Goal: Task Accomplishment & Management: Complete application form

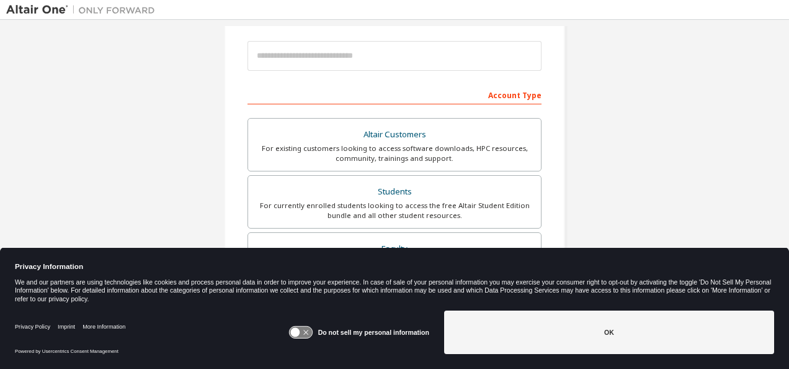
scroll to position [197, 0]
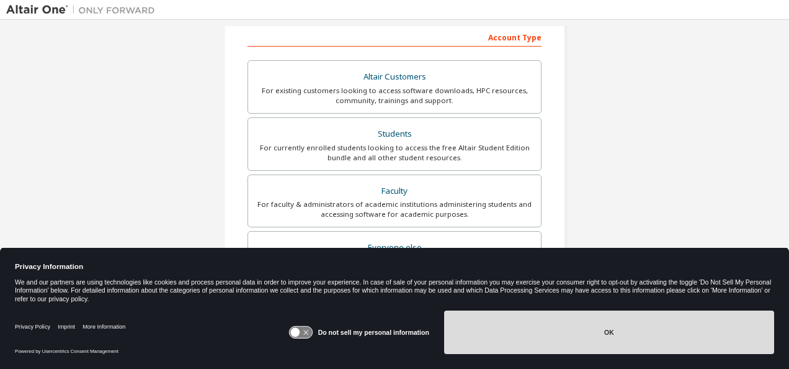
click at [510, 349] on button "OK" at bounding box center [609, 331] width 330 height 43
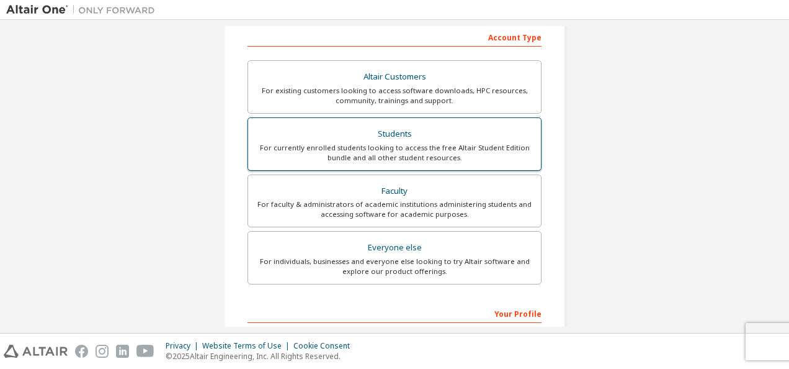
click at [403, 160] on div "For currently enrolled students looking to access the free Altair Student Editi…" at bounding box center [395, 153] width 278 height 20
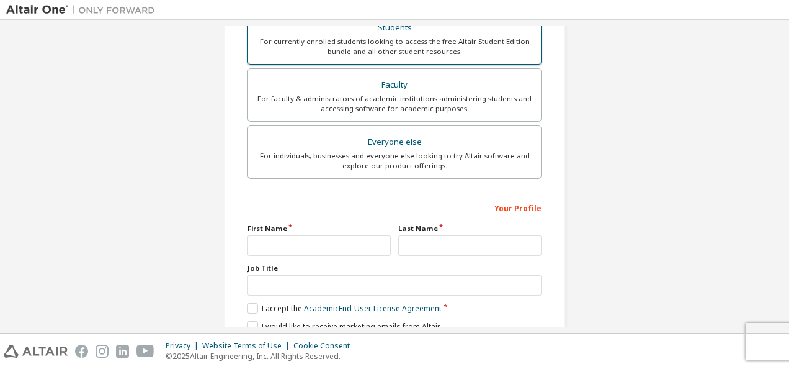
scroll to position [386, 0]
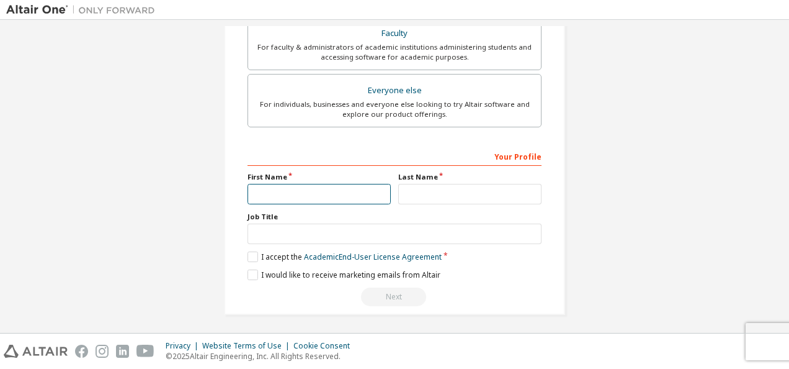
click at [313, 184] on input "text" at bounding box center [319, 194] width 143 height 20
type input "*"
type input "******"
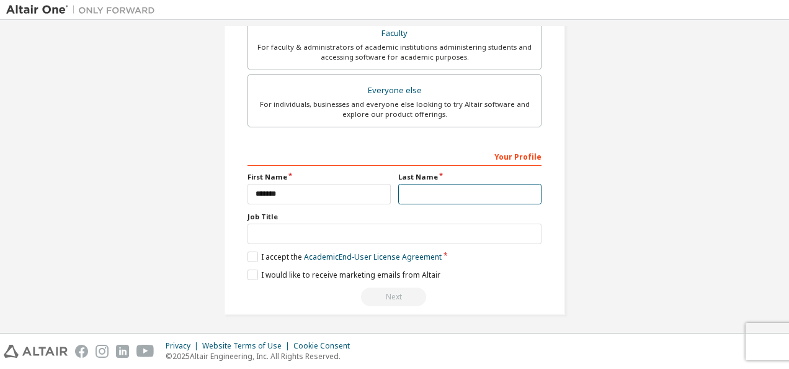
click at [413, 189] on input "text" at bounding box center [469, 194] width 143 height 20
type input "********"
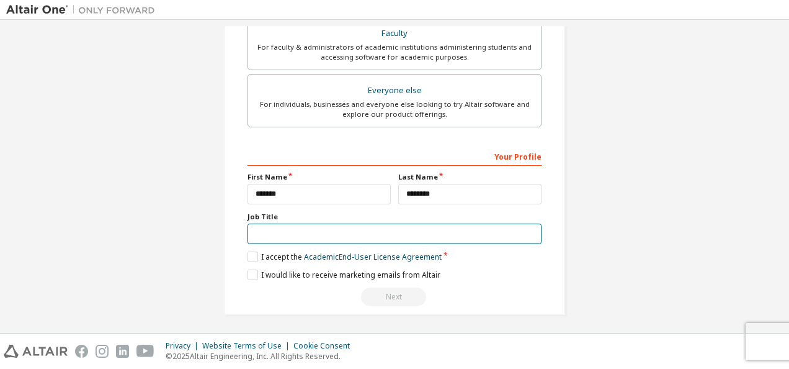
click at [324, 223] on input "text" at bounding box center [395, 233] width 294 height 20
type input "*******"
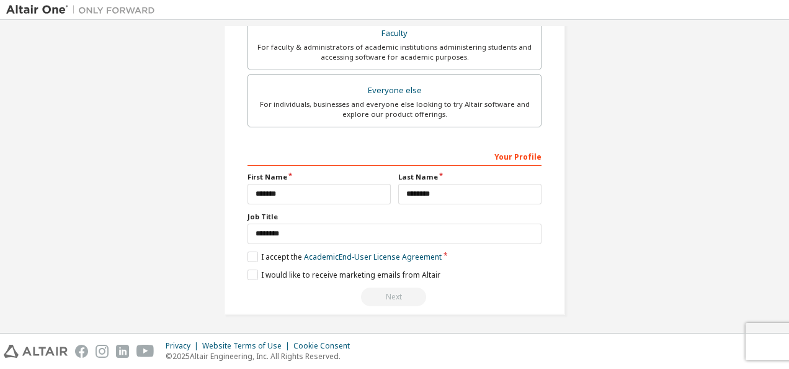
click at [251, 253] on label "I accept the Academic End-User License Agreement" at bounding box center [345, 256] width 194 height 11
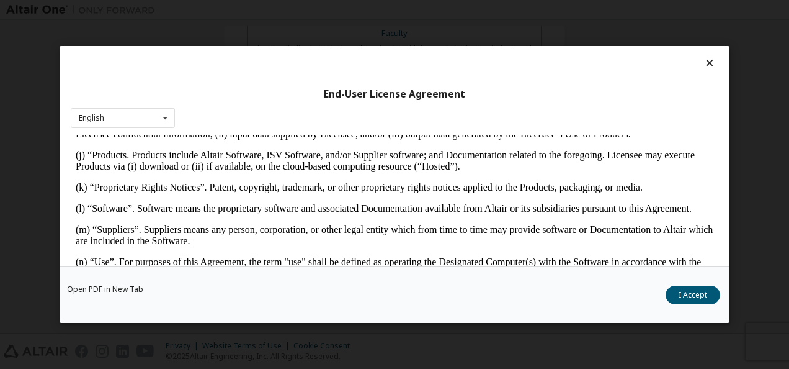
scroll to position [694, 0]
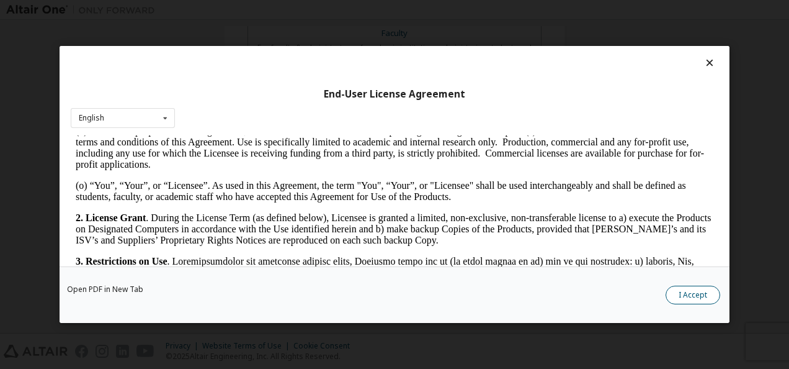
click at [689, 298] on button "I Accept" at bounding box center [693, 294] width 55 height 19
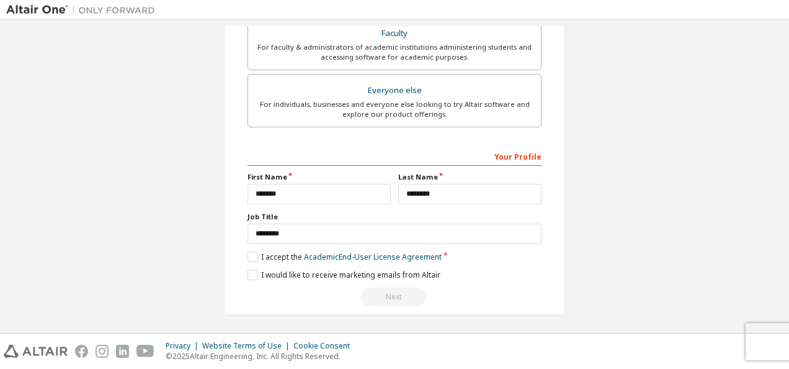
click at [385, 297] on div "Next" at bounding box center [395, 296] width 294 height 19
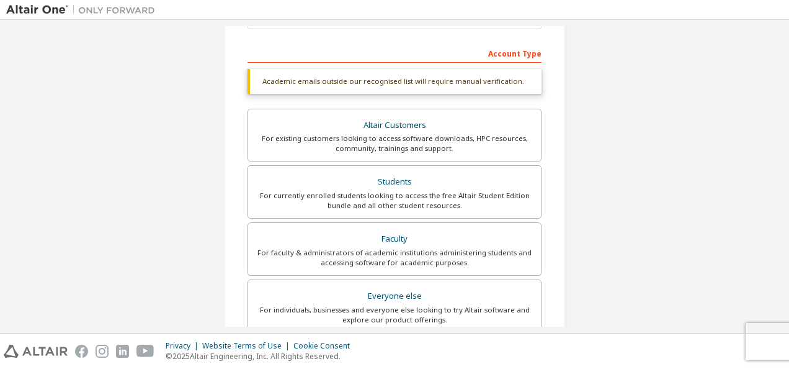
scroll to position [386, 0]
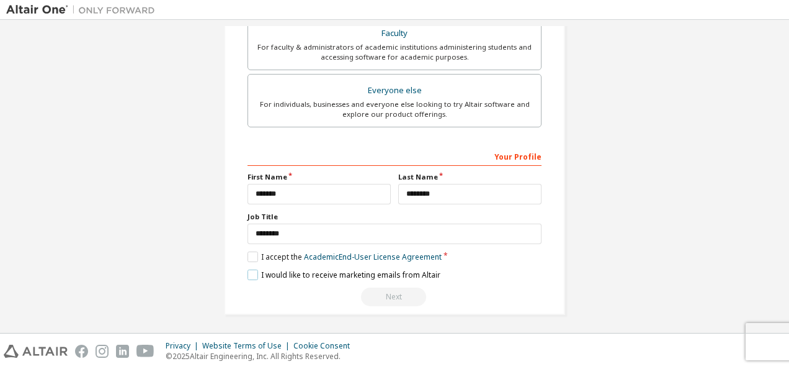
click at [251, 276] on label "I would like to receive marketing emails from Altair" at bounding box center [344, 274] width 193 height 11
click at [248, 273] on label "I would like to receive marketing emails from Altair" at bounding box center [344, 274] width 193 height 11
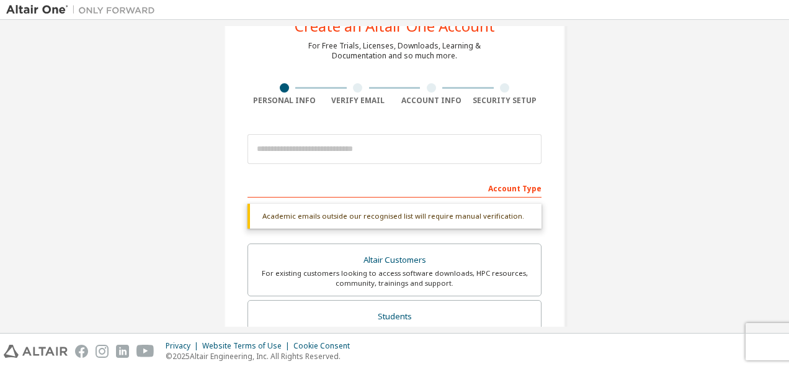
scroll to position [0, 0]
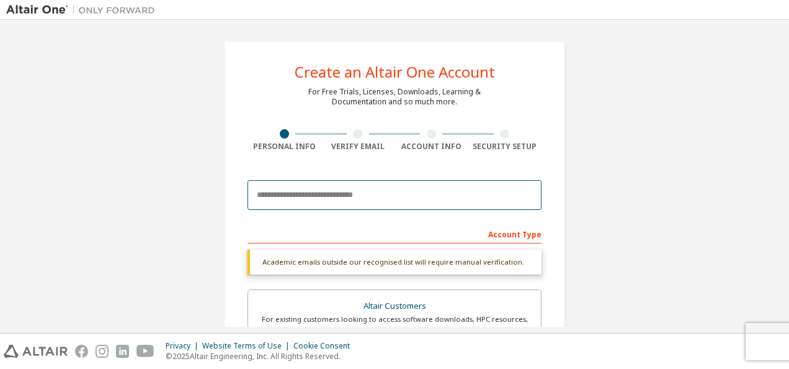
click at [356, 197] on input "email" at bounding box center [395, 195] width 294 height 30
type input "*"
type input "**********"
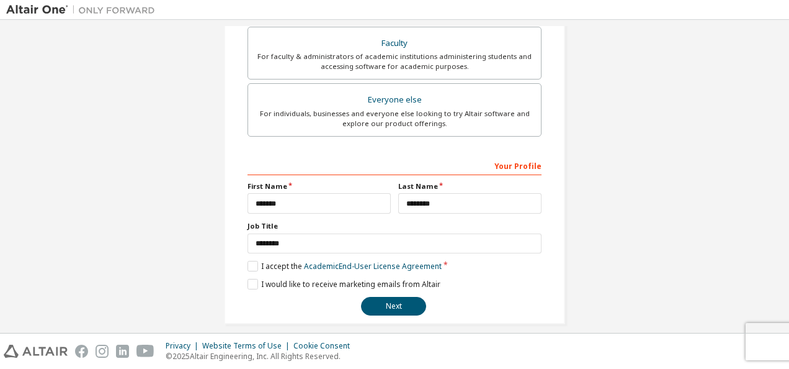
scroll to position [354, 0]
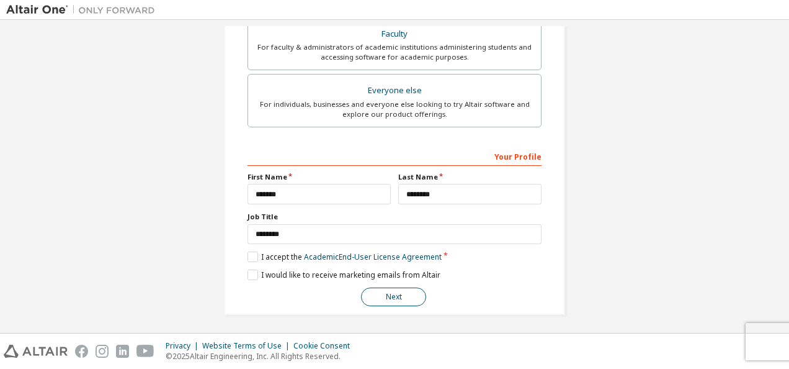
click at [380, 302] on button "Next" at bounding box center [393, 296] width 65 height 19
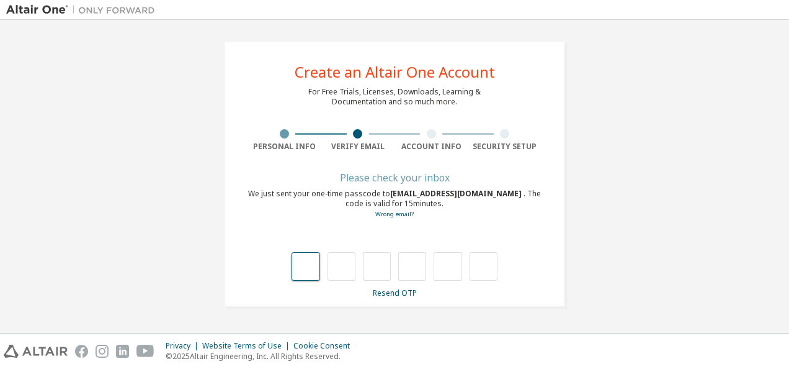
click at [299, 261] on input "text" at bounding box center [306, 266] width 28 height 29
click at [398, 293] on link "Resend OTP" at bounding box center [395, 292] width 44 height 11
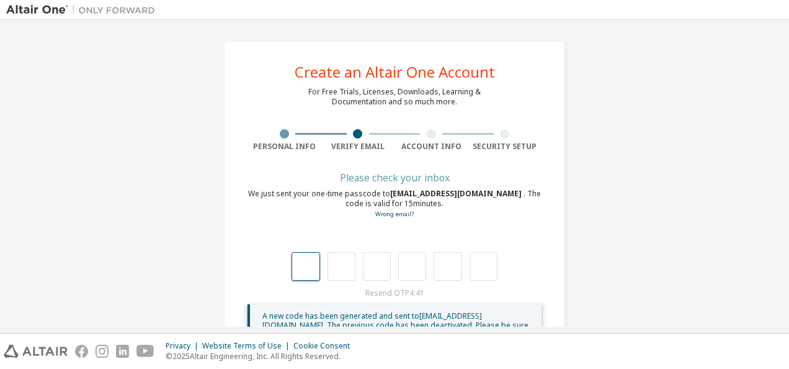
click at [304, 263] on input "text" at bounding box center [306, 266] width 28 height 29
type input "*"
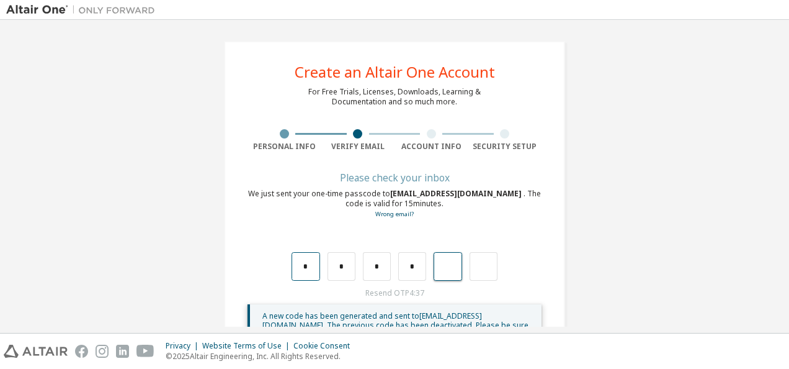
type input "*"
click at [304, 263] on input "text" at bounding box center [306, 266] width 28 height 29
type input "*"
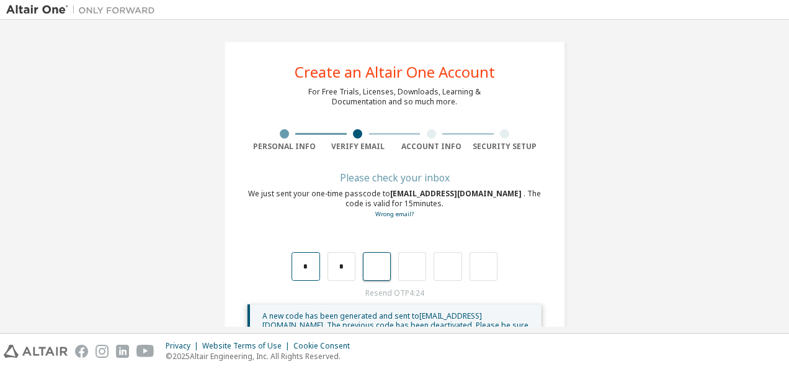
type input "*"
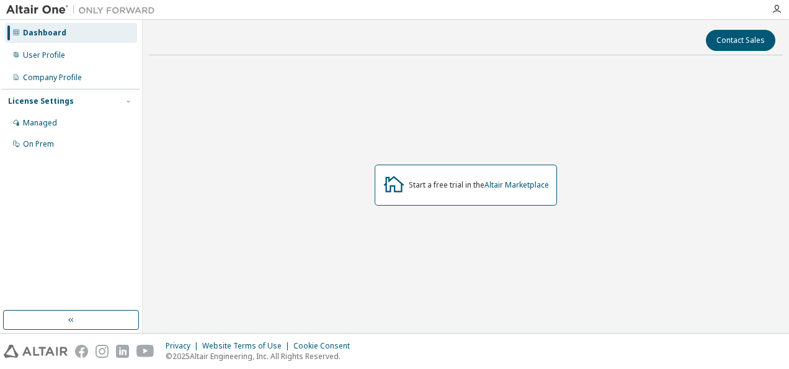
click at [401, 190] on icon at bounding box center [394, 184] width 20 height 16
click at [71, 59] on div "User Profile" at bounding box center [71, 55] width 132 height 20
